Goal: Navigation & Orientation: Find specific page/section

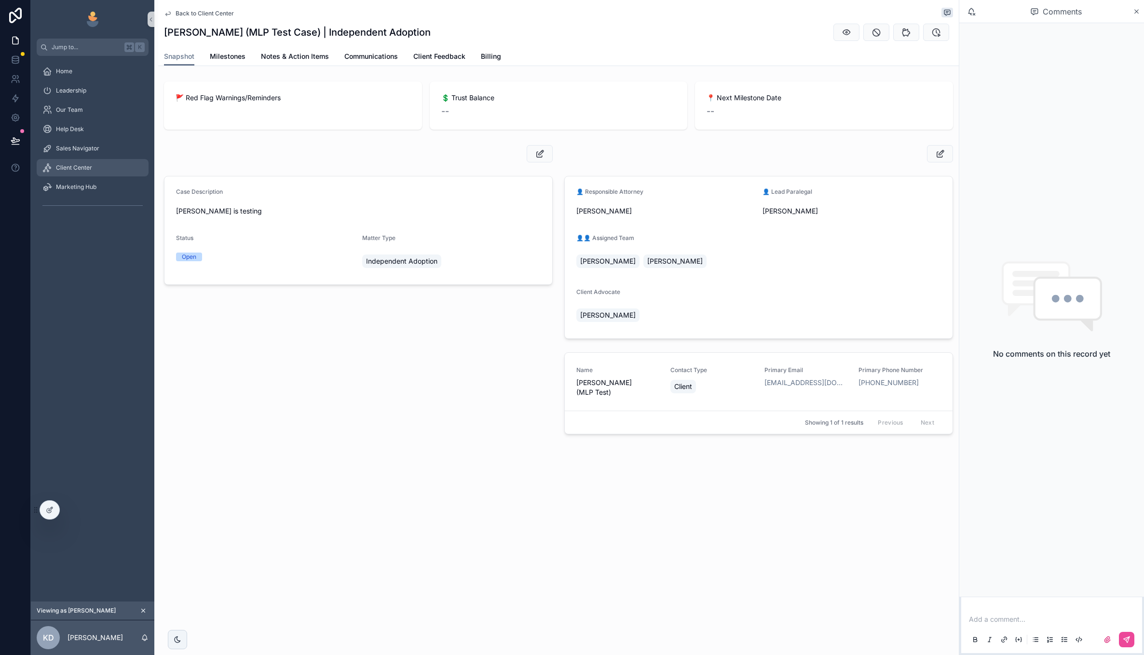
click at [90, 167] on span "Client Center" at bounding box center [74, 168] width 36 height 8
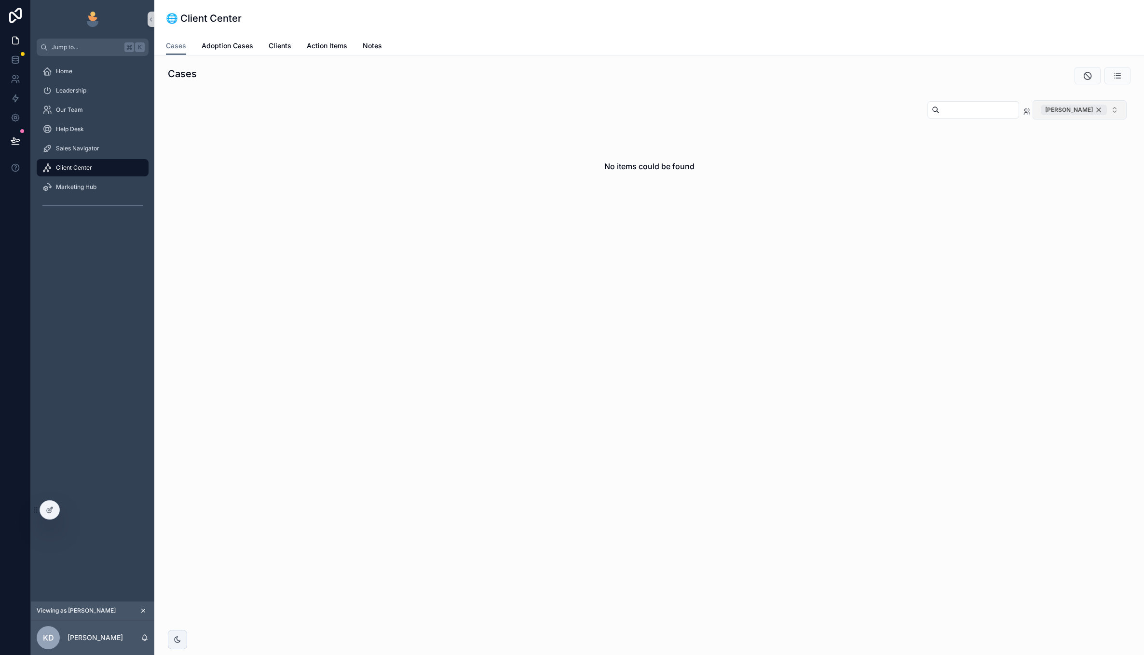
click at [1102, 109] on div "[PERSON_NAME]" at bounding box center [1073, 110] width 66 height 11
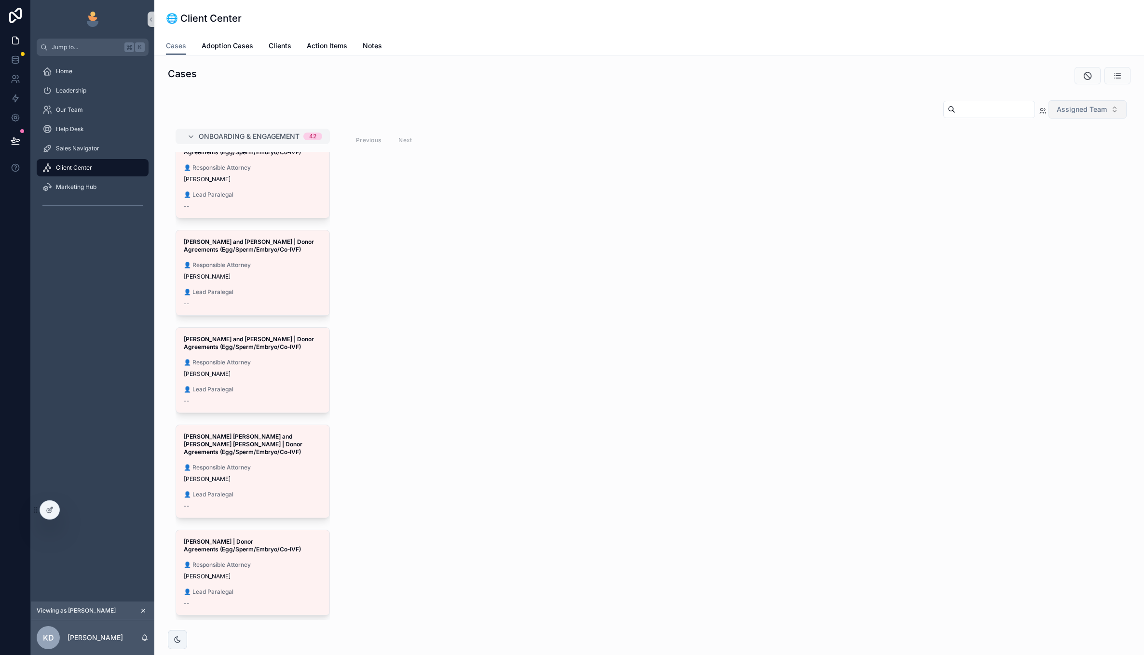
scroll to position [3268, 0]
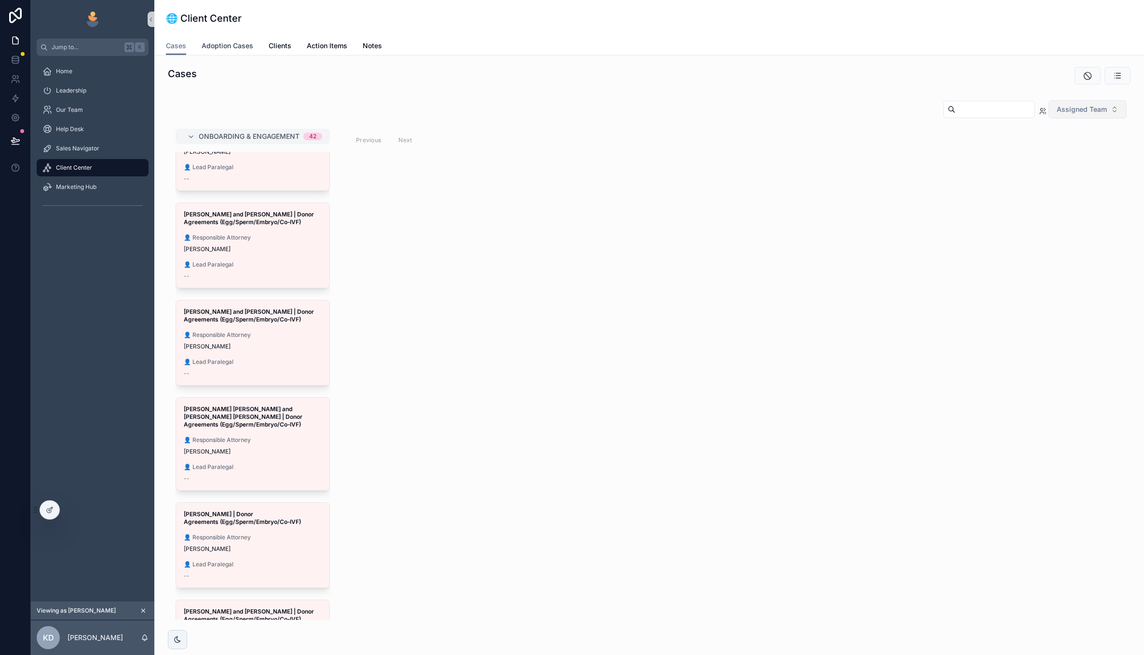
click at [232, 44] on span "Adoption Cases" at bounding box center [228, 46] width 52 height 10
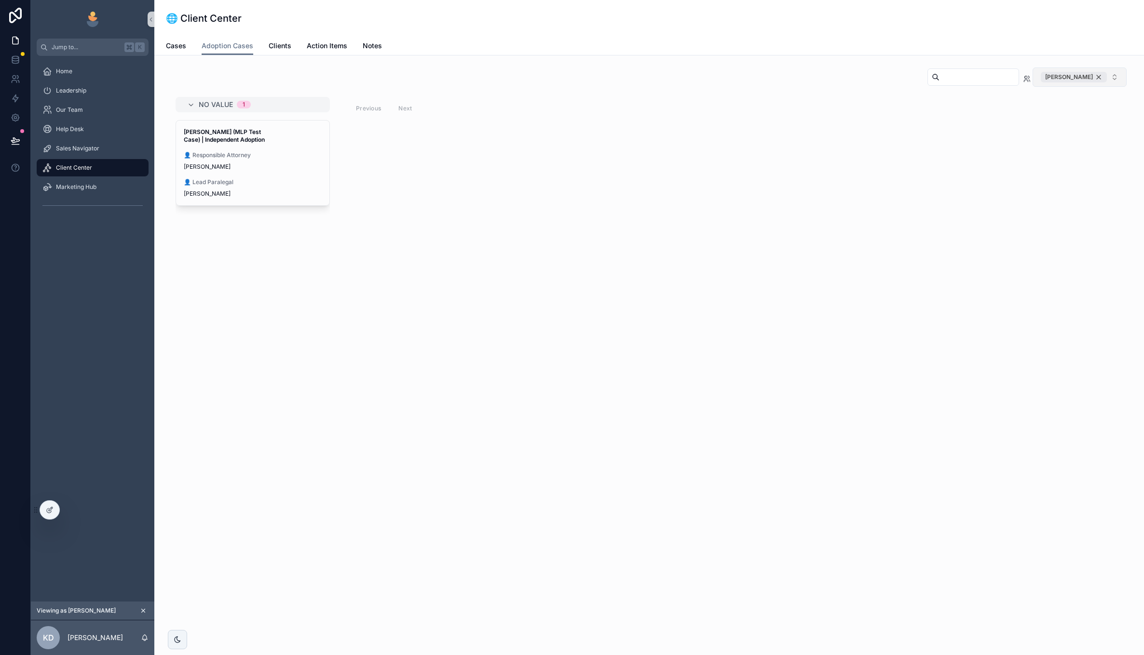
click at [1096, 76] on div "[PERSON_NAME]" at bounding box center [1073, 77] width 66 height 11
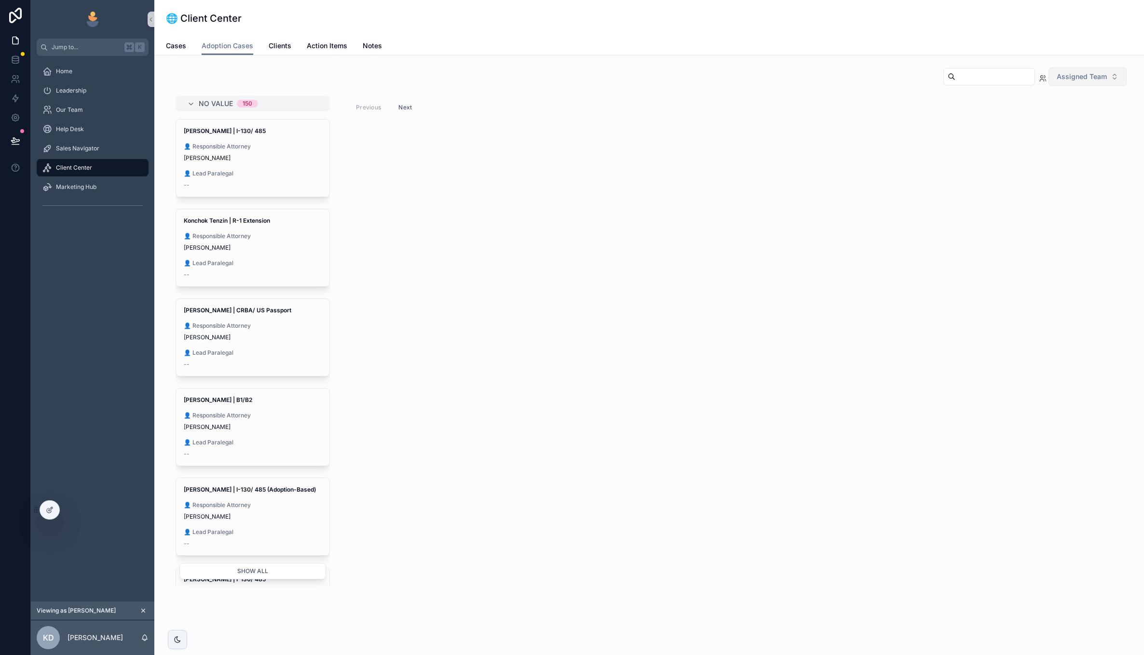
click at [402, 110] on button "Next" at bounding box center [404, 107] width 27 height 15
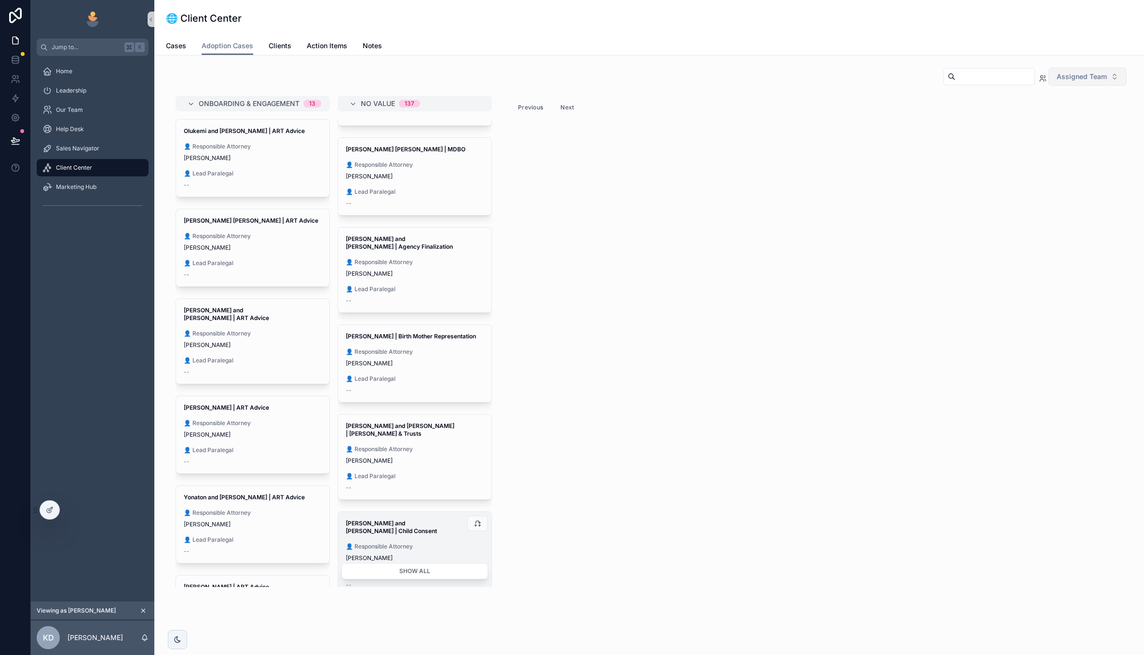
scroll to position [875, 0]
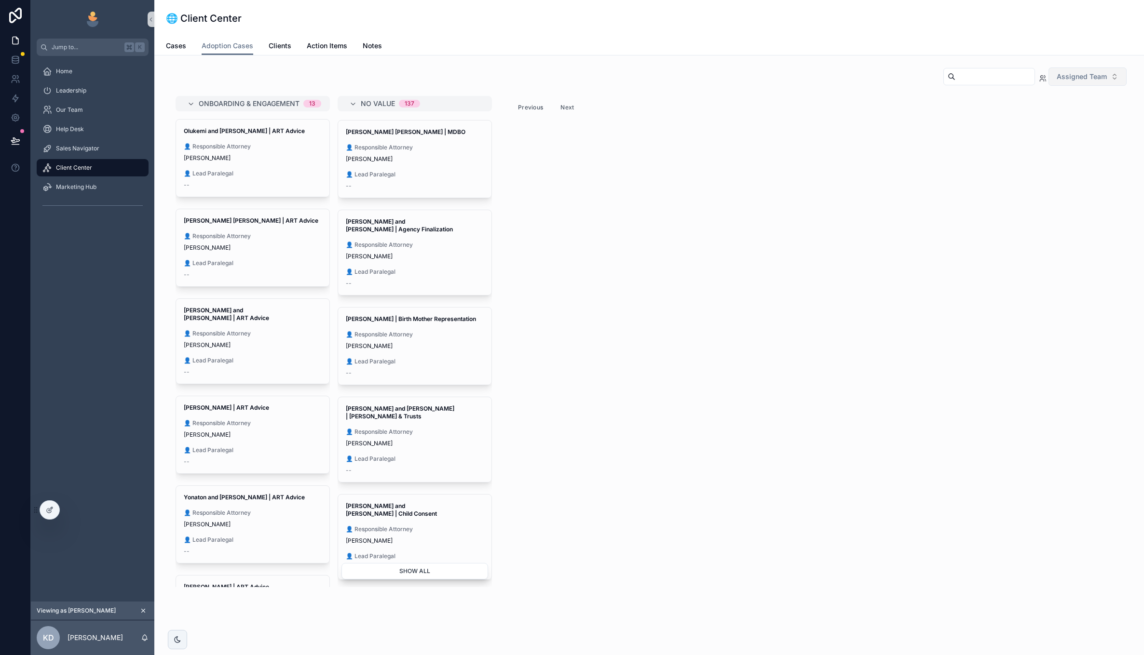
click at [383, 573] on button "Show all" at bounding box center [414, 571] width 147 height 16
click at [383, 573] on button "Show less" at bounding box center [414, 571] width 147 height 16
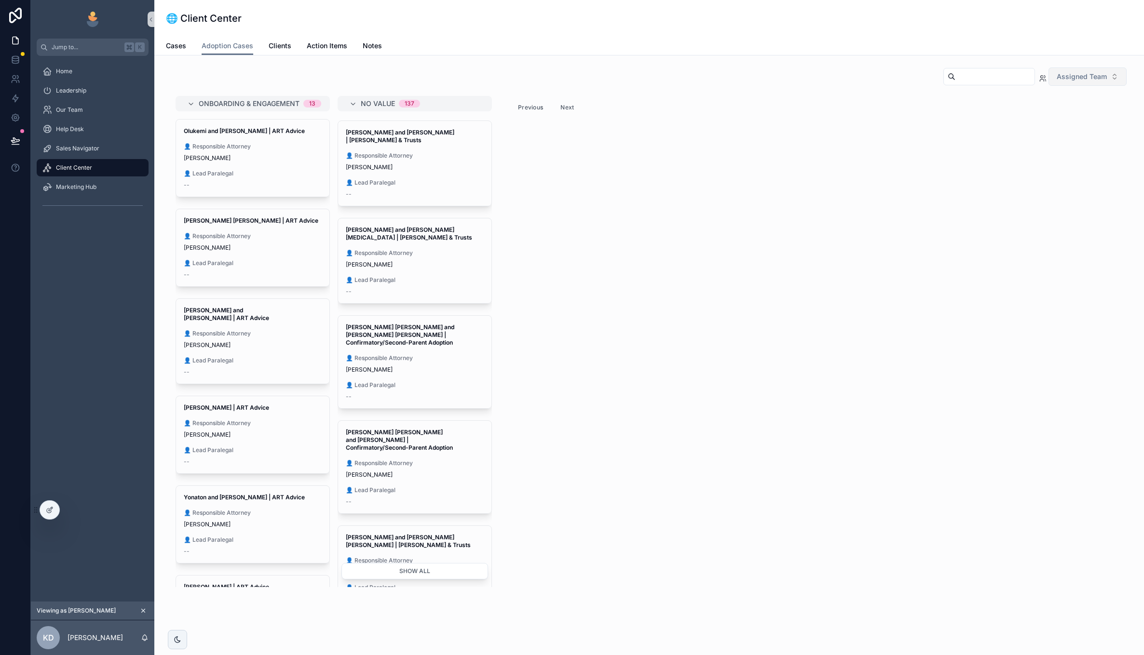
scroll to position [1871, 0]
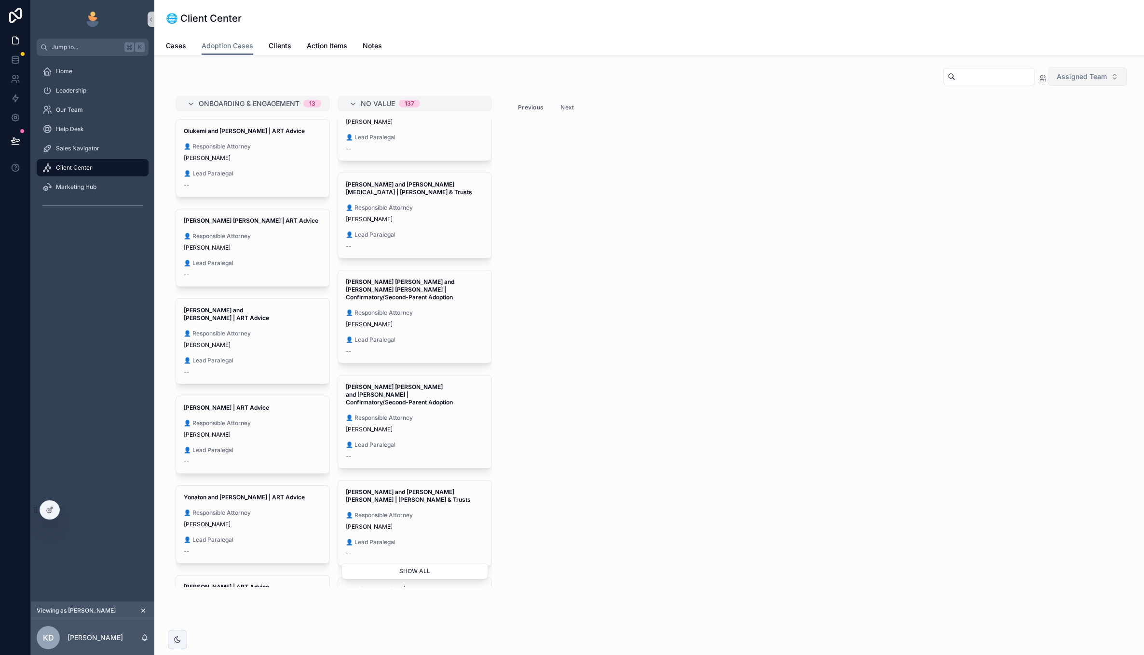
click at [386, 575] on button "Show all" at bounding box center [414, 571] width 147 height 16
click at [386, 575] on button "Show less" at bounding box center [414, 571] width 147 height 16
click at [569, 105] on button "Next" at bounding box center [566, 107] width 27 height 15
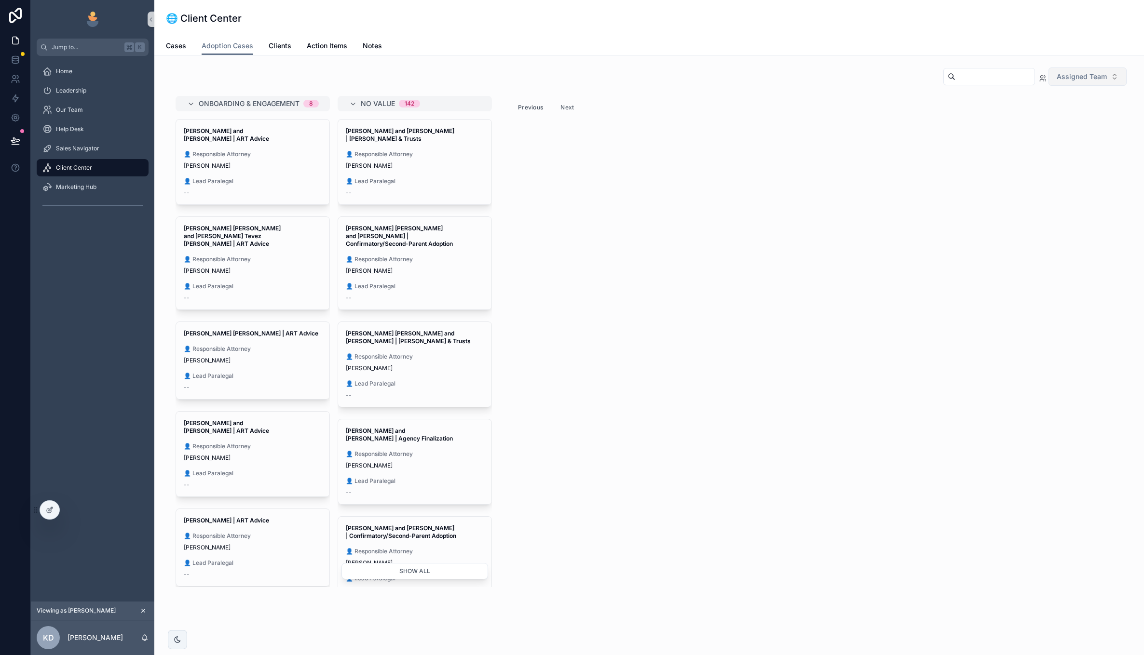
click at [567, 109] on button "Next" at bounding box center [566, 107] width 27 height 15
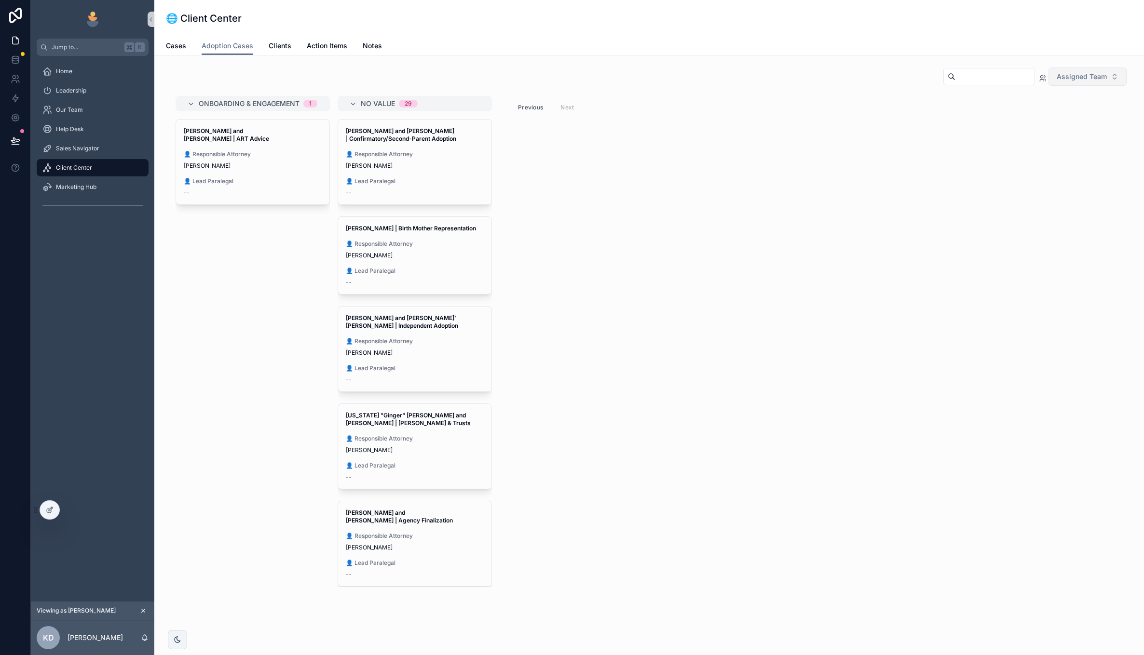
click at [529, 108] on button "Previous" at bounding box center [530, 107] width 39 height 15
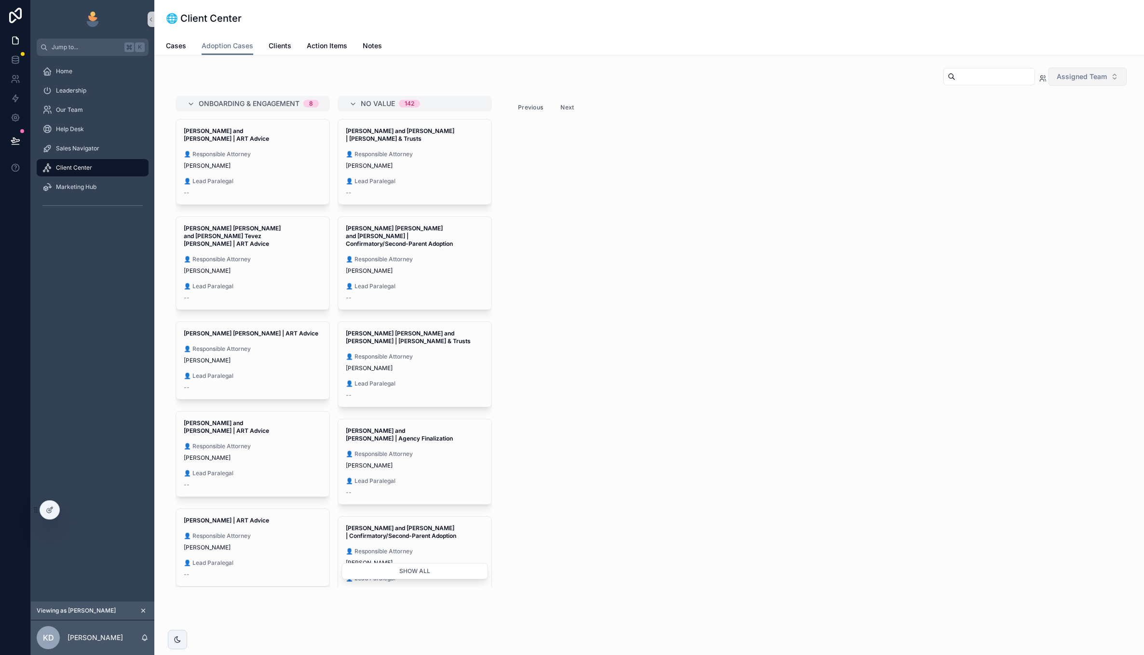
click at [529, 108] on button "Previous" at bounding box center [530, 107] width 39 height 15
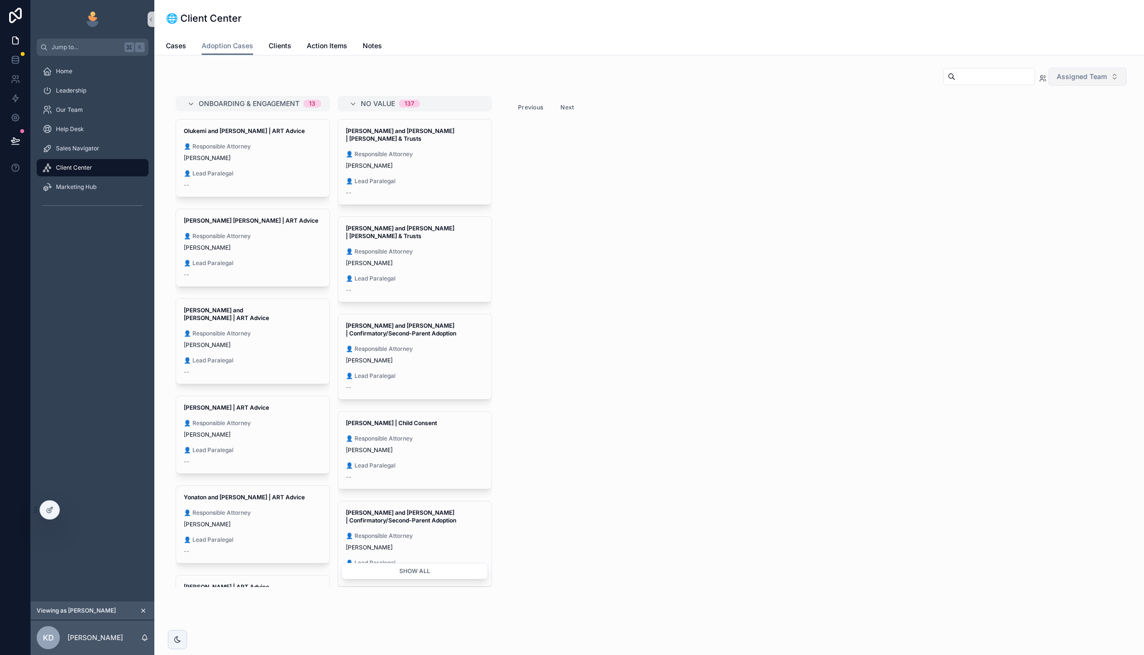
click at [529, 108] on button "Previous" at bounding box center [530, 107] width 39 height 15
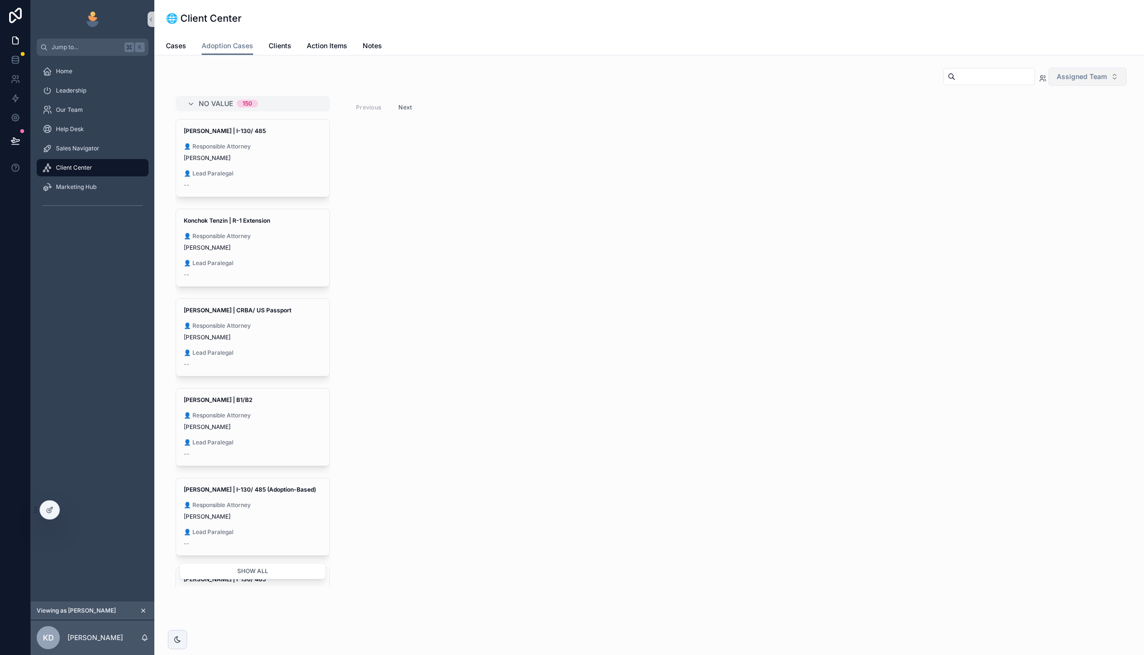
click at [1034, 48] on div "Cases Adoption Cases Clients Action Items Notes" at bounding box center [649, 46] width 966 height 18
click at [172, 319] on div "No value 150 [PERSON_NAME] | I-130/ 485 👤 Responsible Attorney [PERSON_NAME] 👤 …" at bounding box center [649, 341] width 962 height 491
click at [95, 73] on div "Home" at bounding box center [92, 71] width 100 height 15
